Goal: Transaction & Acquisition: Subscribe to service/newsletter

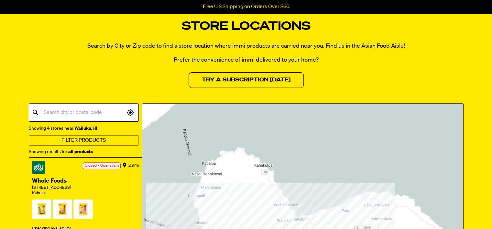
scroll to position [32, 0]
click at [47, 112] on input "text" at bounding box center [83, 112] width 83 height 12
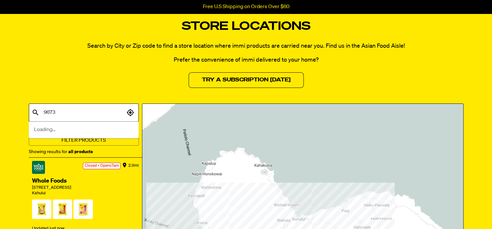
type input "96732"
click at [49, 131] on span "Kahului, HI" at bounding box center [81, 130] width 95 height 8
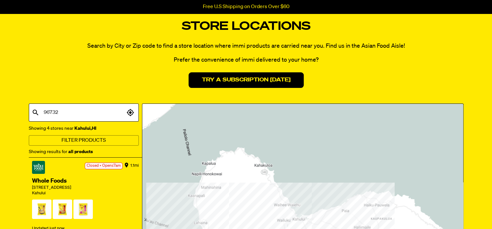
click at [256, 79] on link "Try a Subscription Today" at bounding box center [246, 80] width 115 height 16
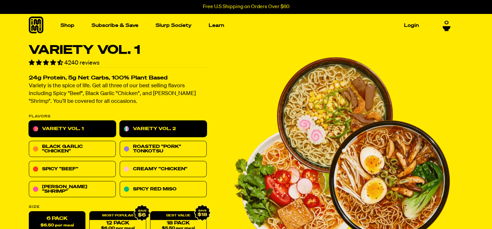
click at [156, 128] on link "Variety Vol. 2" at bounding box center [163, 129] width 87 height 16
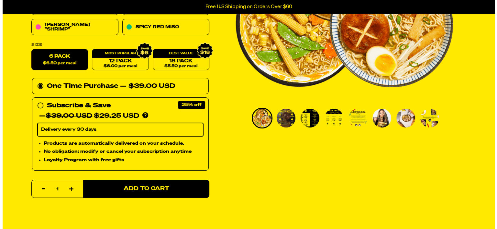
scroll to position [194, 0]
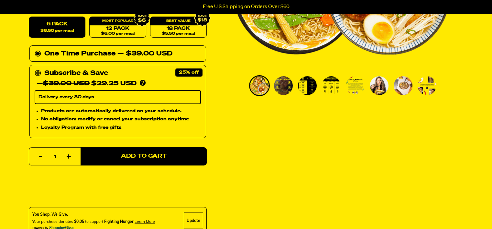
click at [37, 71] on circle at bounding box center [38, 73] width 4 height 4
click at [37, 68] on input "Subscribe & Save 25% — $39.00 USD $29.25 USD You'll receive your selected flavo…" at bounding box center [37, 68] width 4 height 0
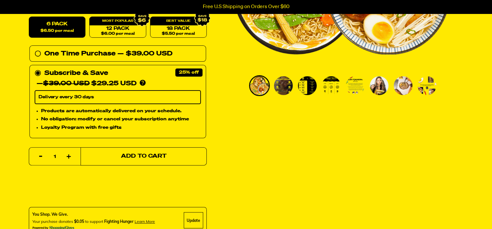
click at [149, 151] on button "Add to Cart" at bounding box center [144, 156] width 126 height 18
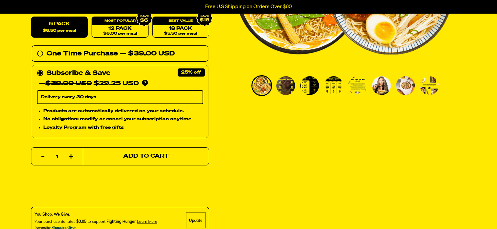
select select "Every 30 Days"
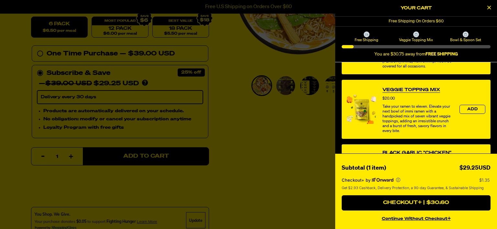
scroll to position [227, 0]
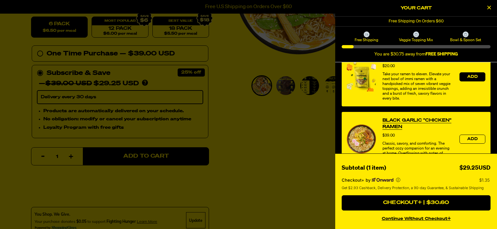
click at [468, 75] on span "Add" at bounding box center [472, 77] width 10 height 4
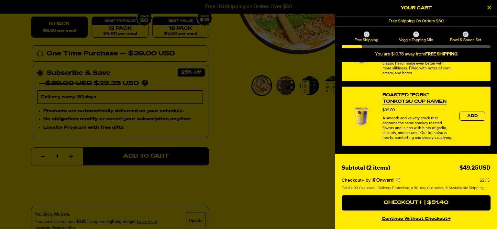
scroll to position [314, 0]
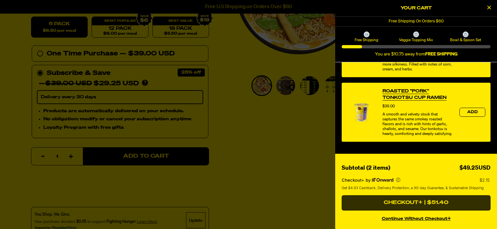
click at [419, 201] on button "Checkout+ | $51.40" at bounding box center [416, 203] width 149 height 16
